Goal: Task Accomplishment & Management: Manage account settings

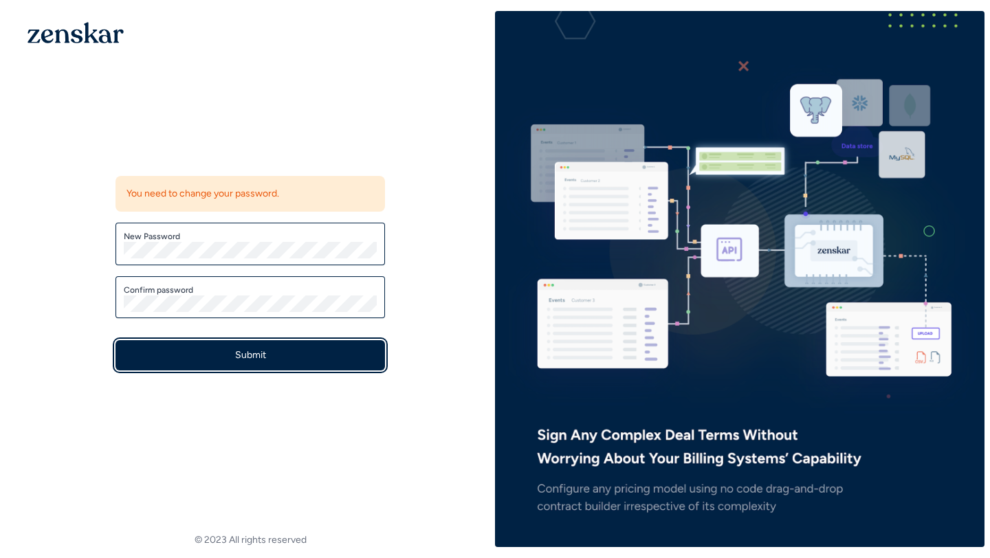
click at [210, 359] on button "Submit" at bounding box center [251, 355] width 270 height 30
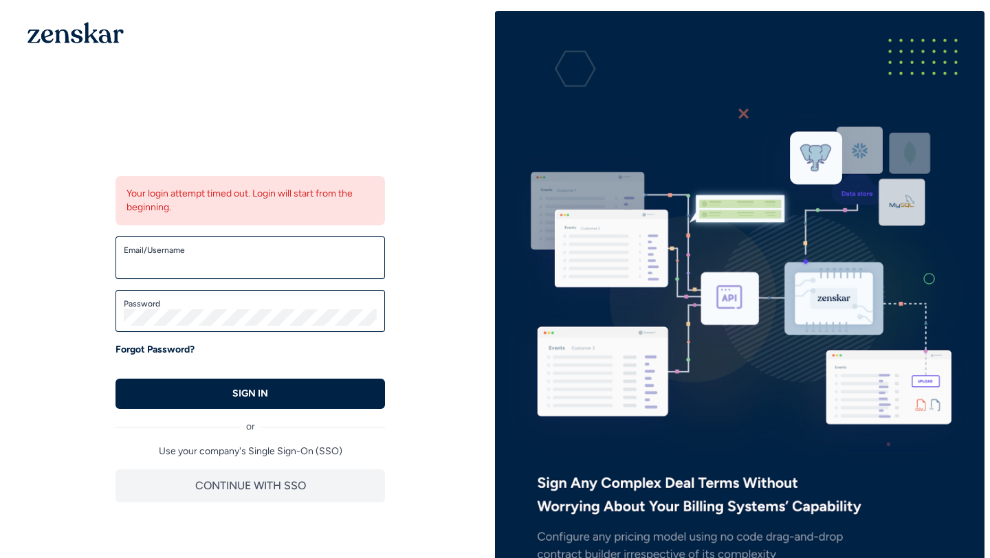
click at [175, 274] on div "Email/Username" at bounding box center [251, 258] width 270 height 43
click at [223, 271] on input "Email/Username" at bounding box center [250, 264] width 253 height 17
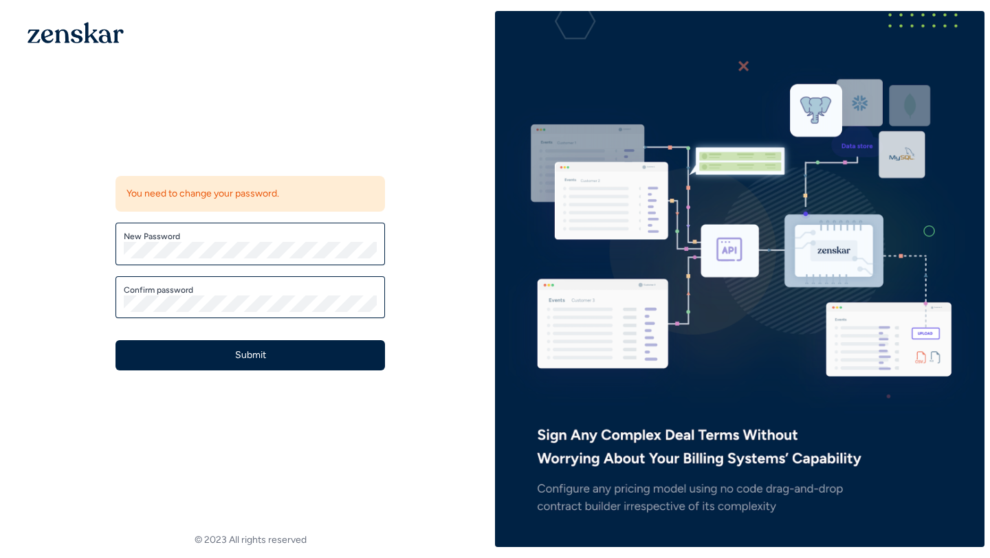
click at [146, 321] on form "New Password Confirm password Submit" at bounding box center [251, 297] width 270 height 148
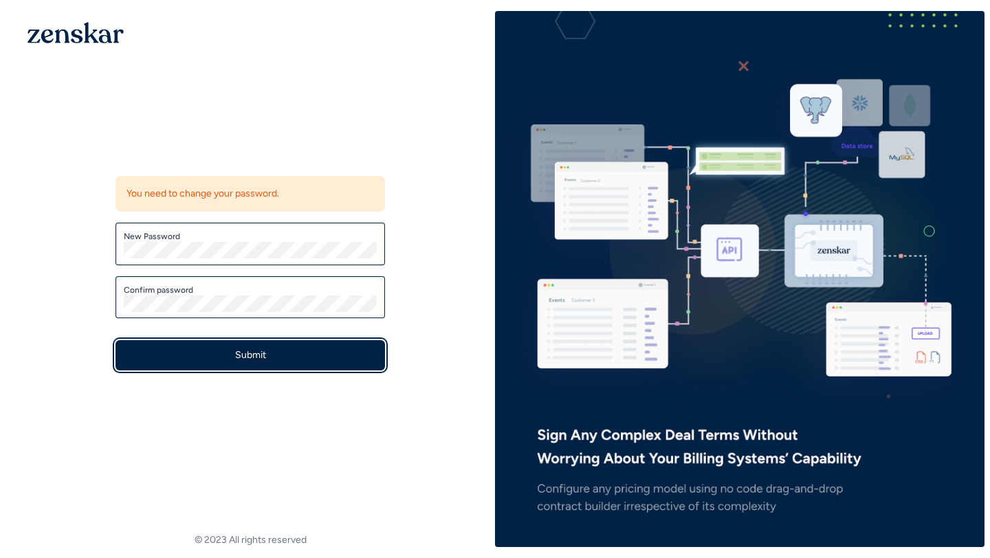
click at [160, 348] on button "Submit" at bounding box center [251, 355] width 270 height 30
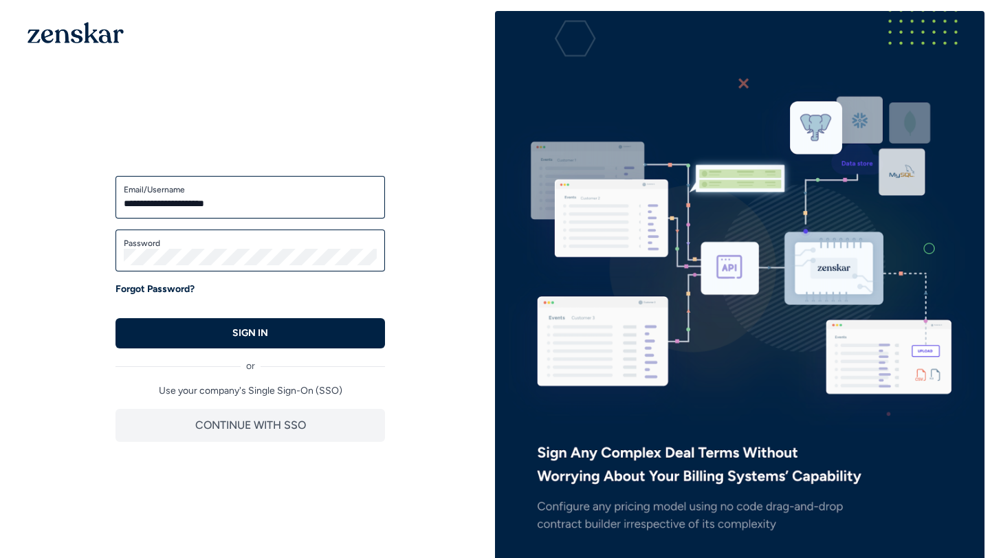
type input "**********"
click at [184, 331] on button "SIGN IN" at bounding box center [251, 333] width 270 height 30
